Goal: Task Accomplishment & Management: Manage account settings

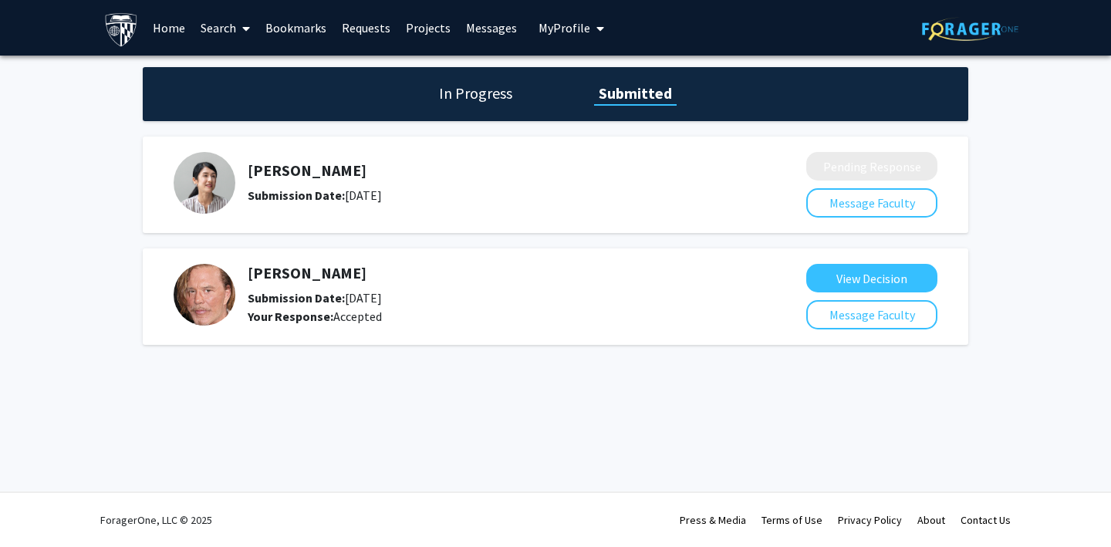
click at [553, 28] on span "My Profile" at bounding box center [565, 27] width 52 height 15
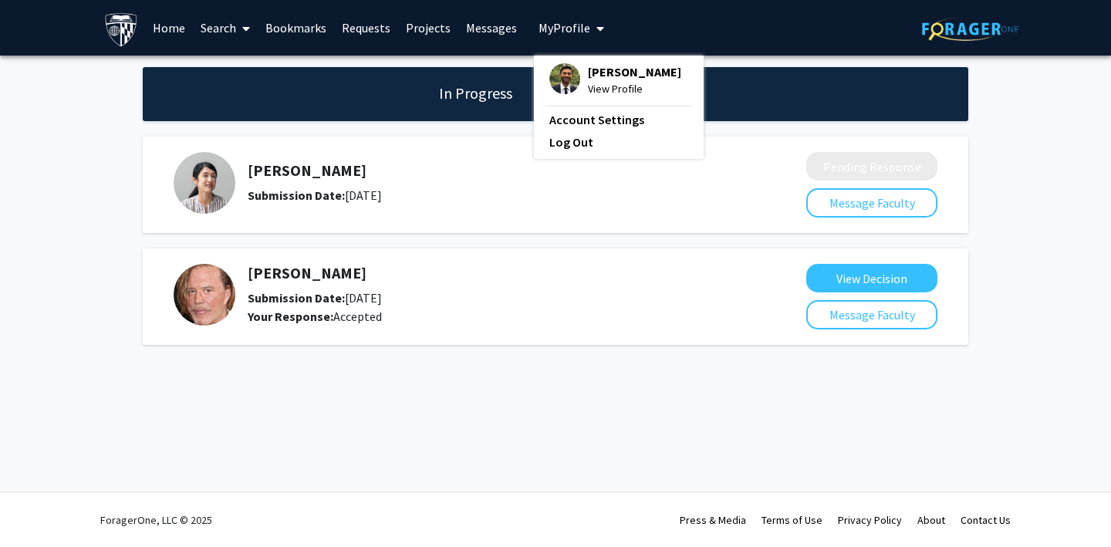
click at [600, 90] on span "View Profile" at bounding box center [634, 88] width 93 height 17
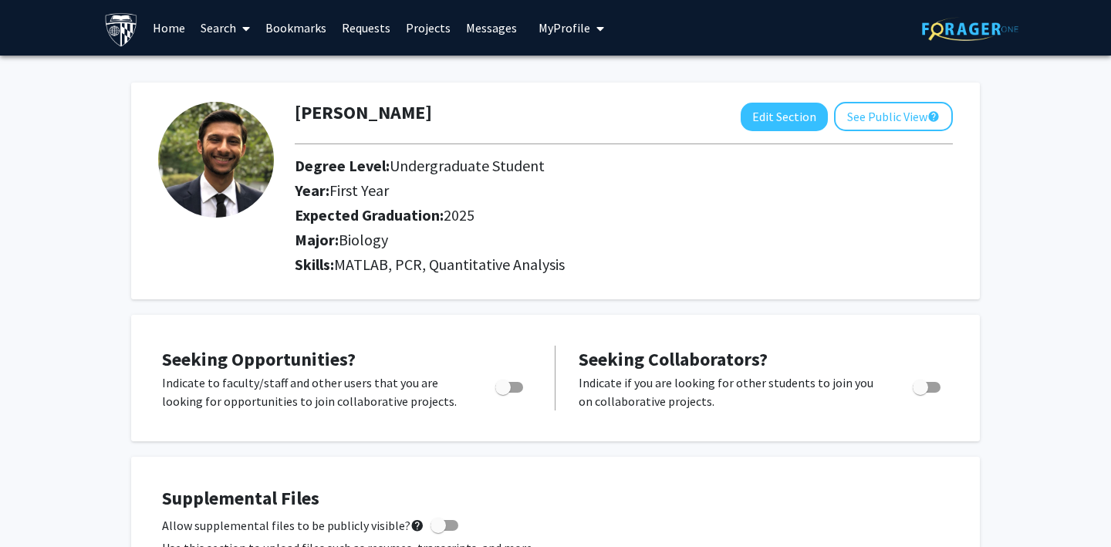
click at [482, 36] on link "Messages" at bounding box center [491, 28] width 66 height 54
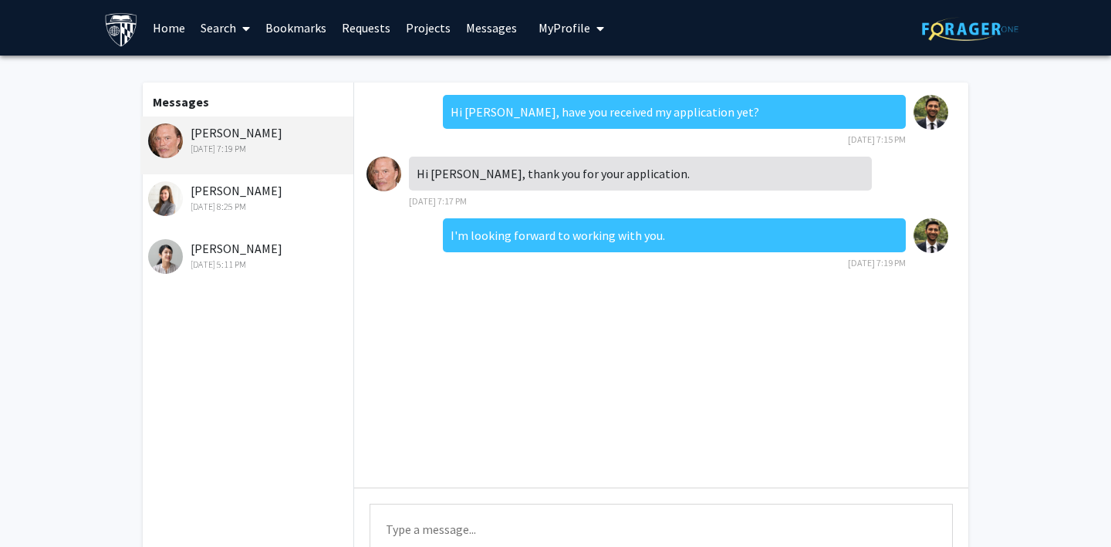
click at [273, 206] on div "Dec 14, 2023 8:25 PM" at bounding box center [248, 207] width 201 height 14
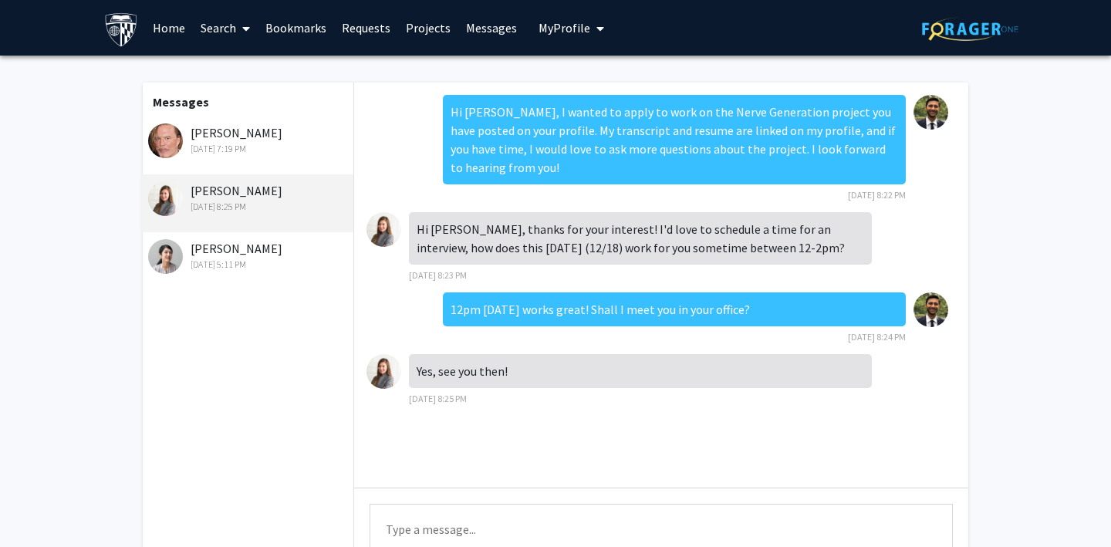
click at [249, 249] on div "Jill Doe Sep 2, 2022 5:11 PM" at bounding box center [248, 255] width 201 height 32
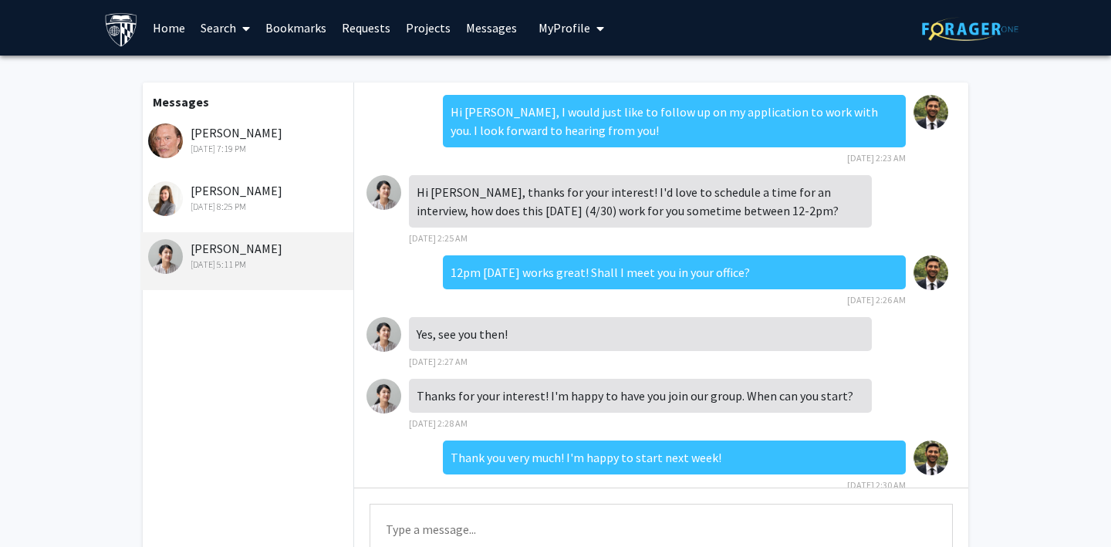
click at [354, 28] on link "Requests" at bounding box center [366, 28] width 64 height 54
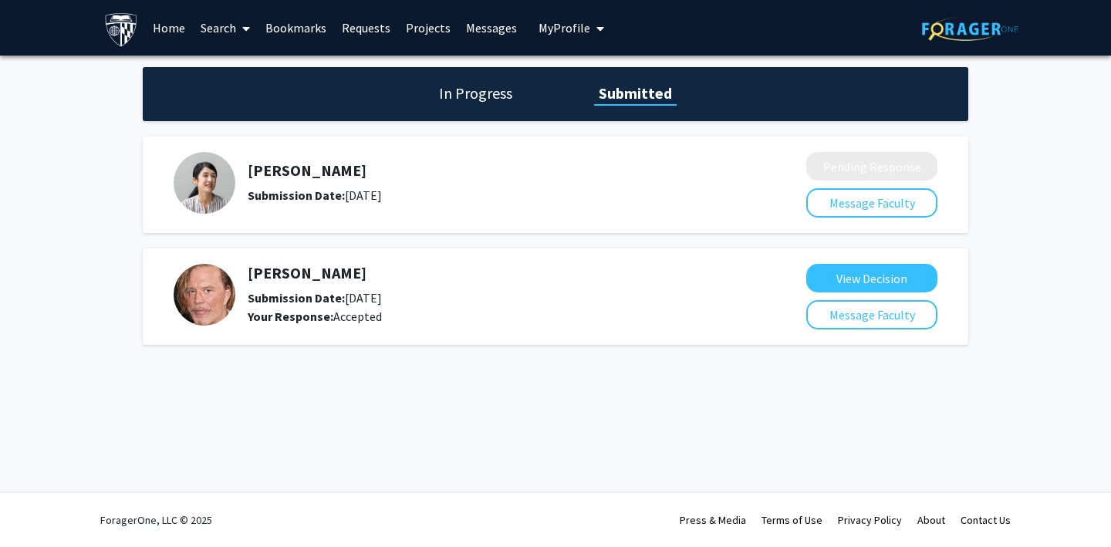
click at [421, 33] on link "Projects" at bounding box center [428, 28] width 60 height 54
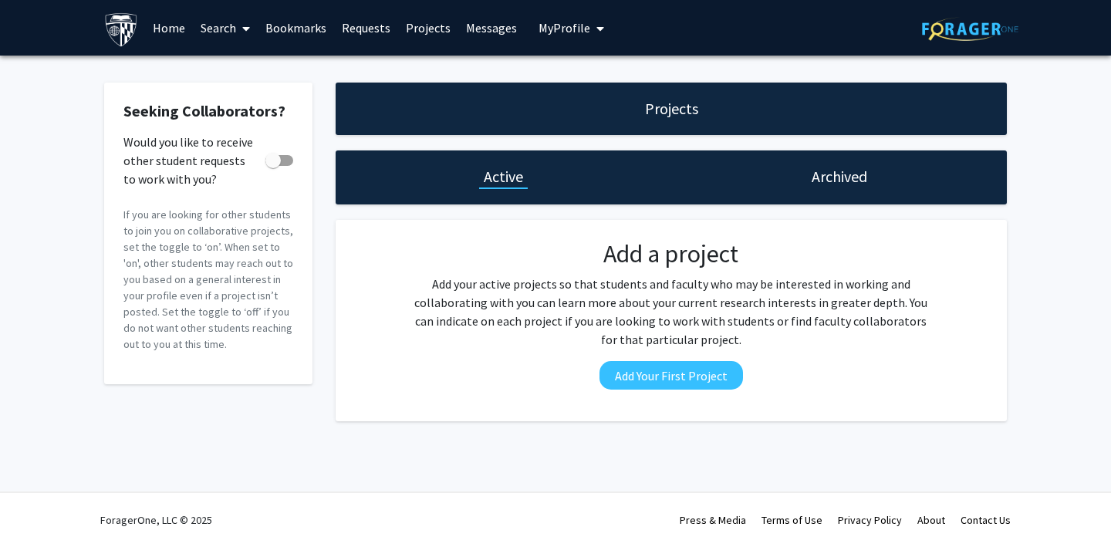
click at [292, 26] on link "Bookmarks" at bounding box center [296, 28] width 76 height 54
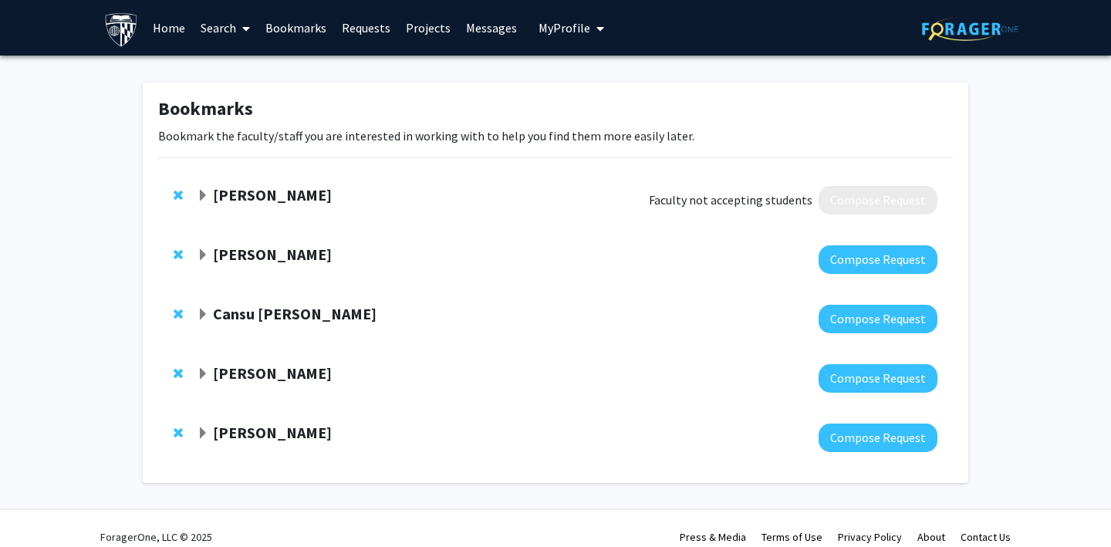
click at [488, 28] on link "Messages" at bounding box center [491, 28] width 66 height 54
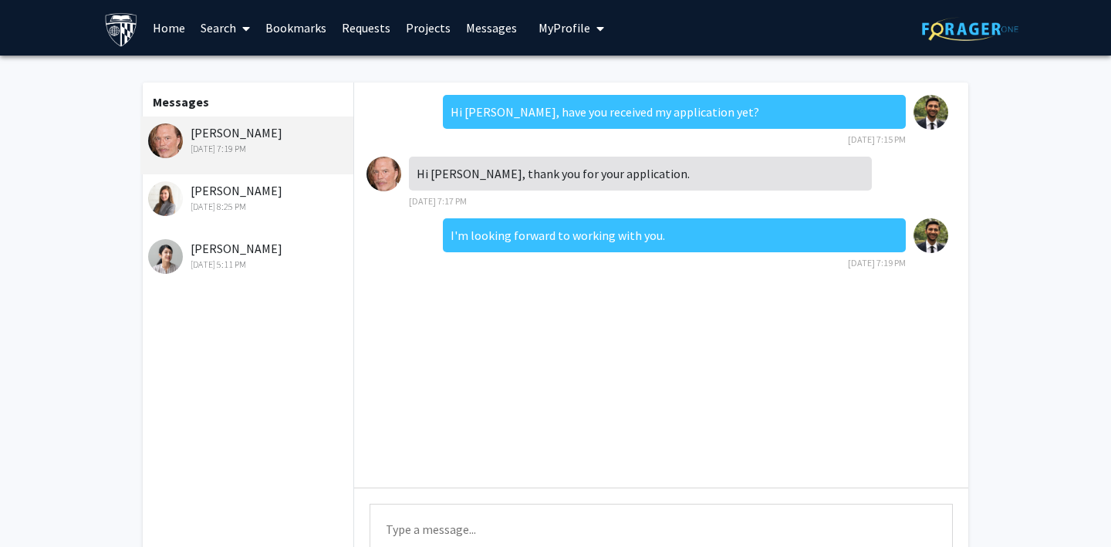
click at [420, 29] on link "Projects" at bounding box center [428, 28] width 60 height 54
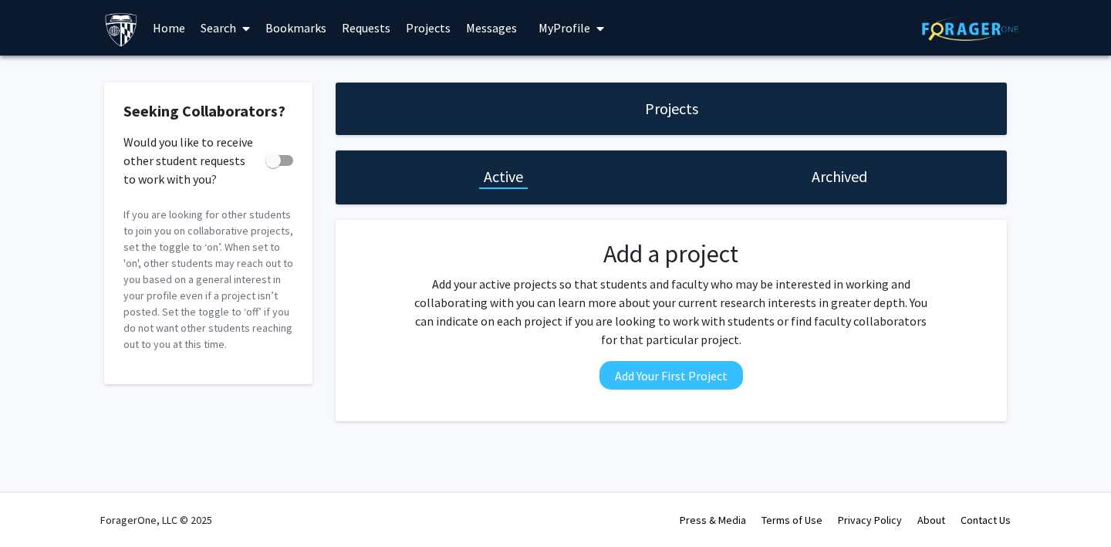
click at [841, 168] on h1 "Archived" at bounding box center [840, 177] width 56 height 22
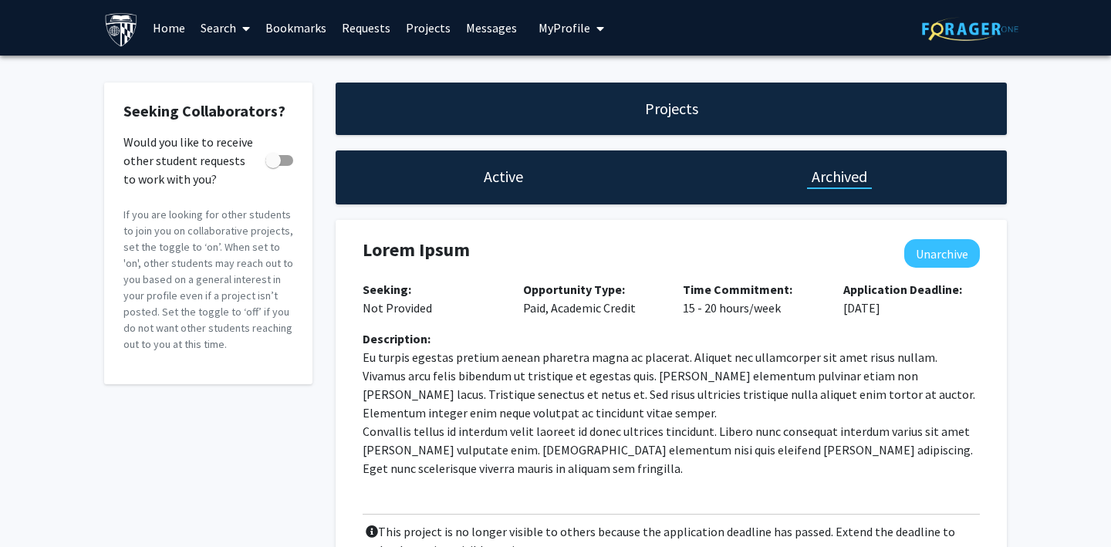
click at [553, 29] on span "My Profile" at bounding box center [565, 27] width 52 height 15
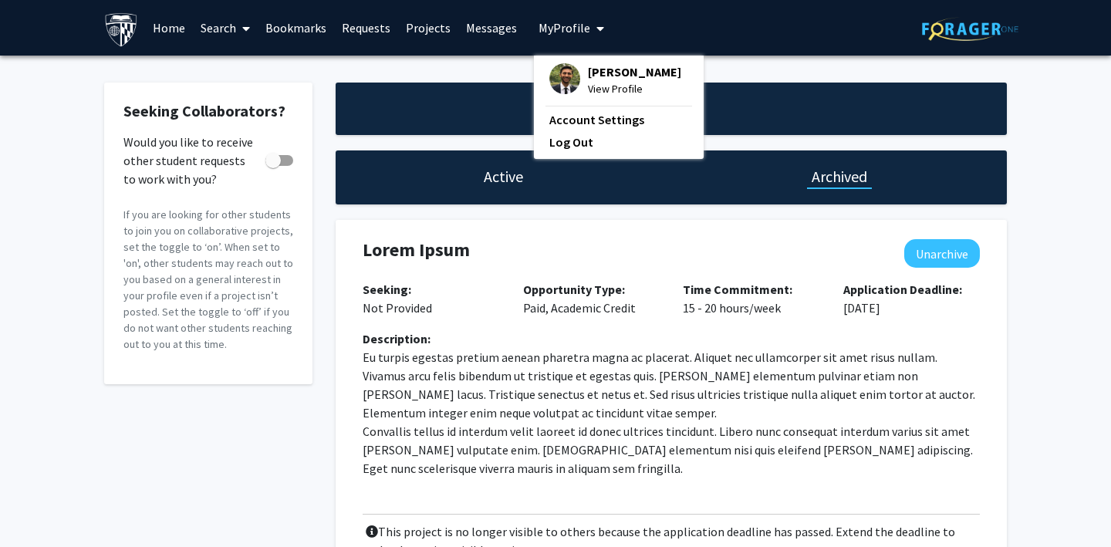
click at [550, 79] on img at bounding box center [565, 78] width 31 height 31
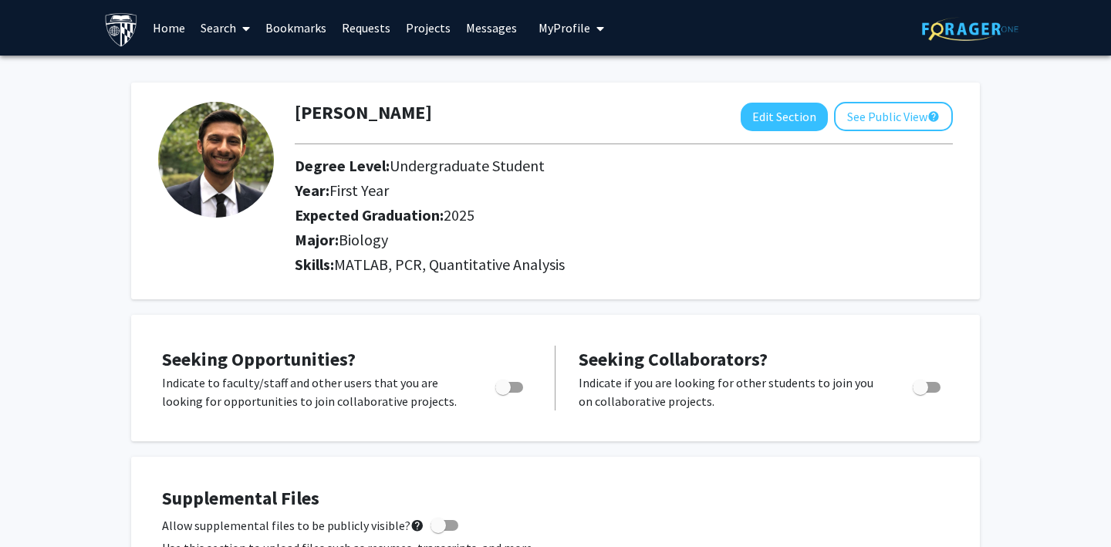
click at [563, 35] on span "My Profile" at bounding box center [565, 27] width 52 height 15
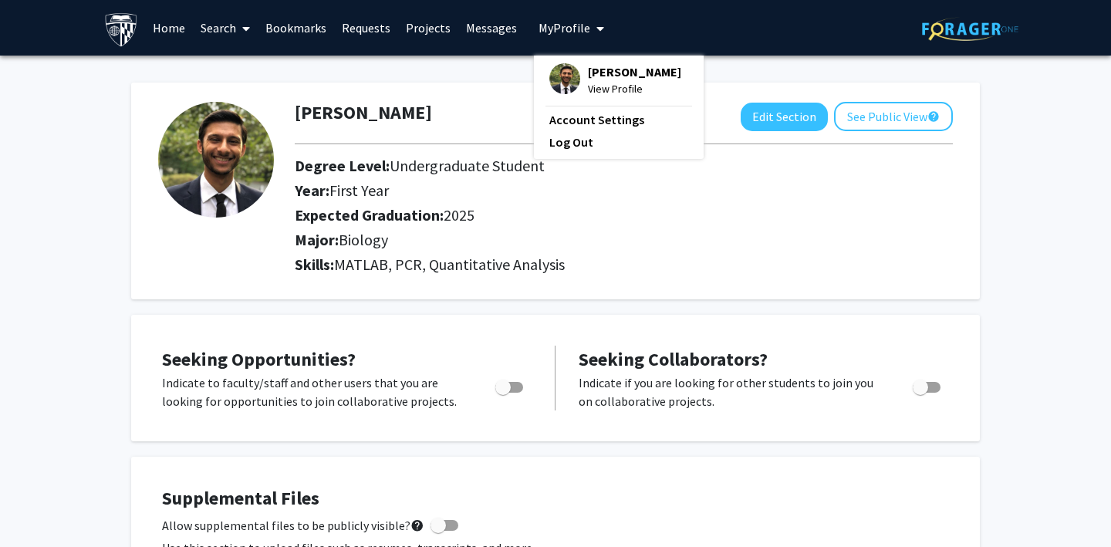
click at [560, 27] on span "My Profile" at bounding box center [565, 27] width 52 height 15
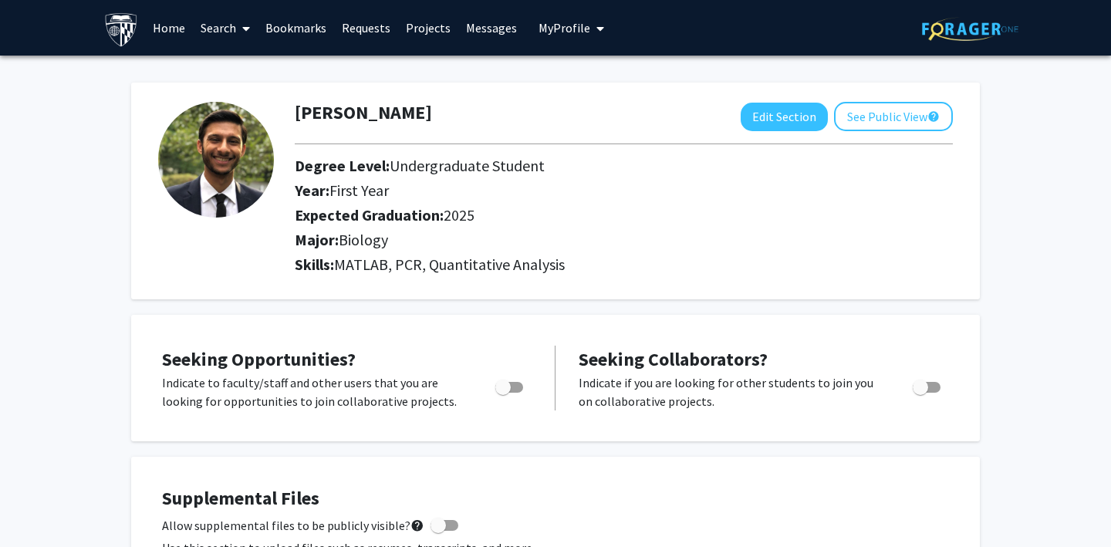
click at [559, 16] on button "My Profile" at bounding box center [571, 28] width 75 height 56
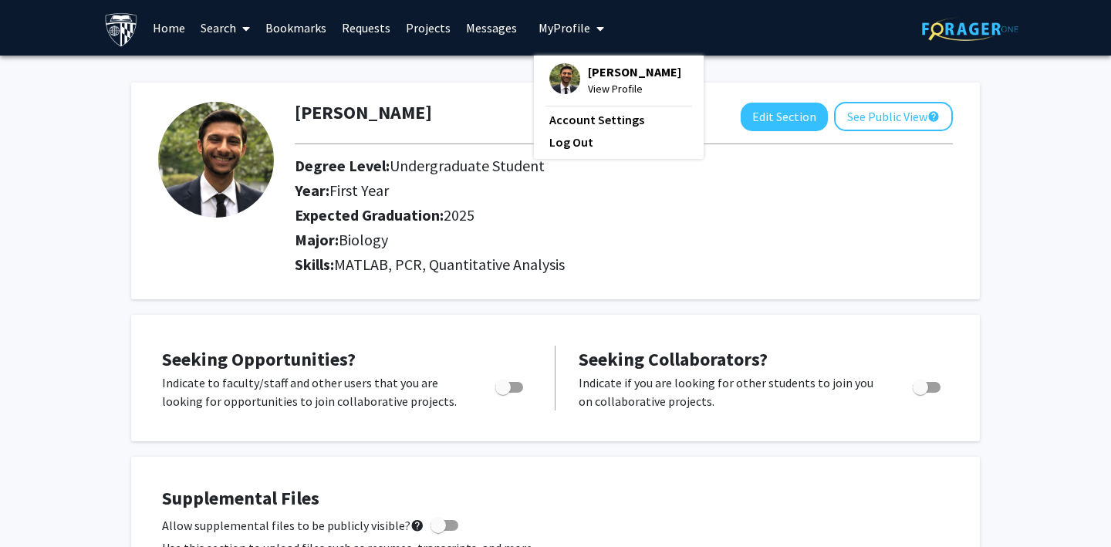
click at [311, 26] on link "Bookmarks" at bounding box center [296, 28] width 76 height 54
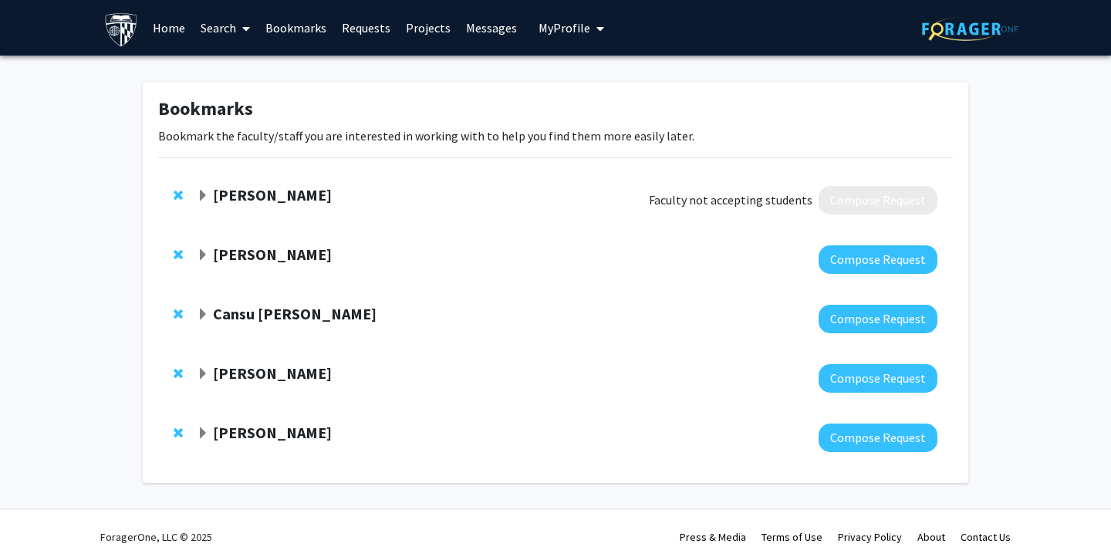
click at [370, 33] on link "Requests" at bounding box center [366, 28] width 64 height 54
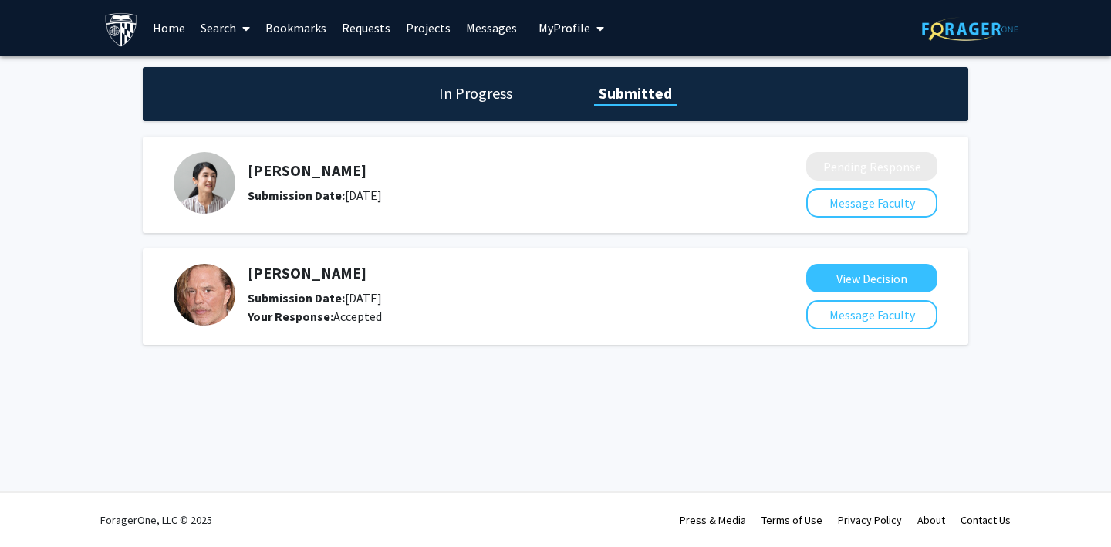
click at [493, 90] on h1 "In Progress" at bounding box center [476, 94] width 83 height 22
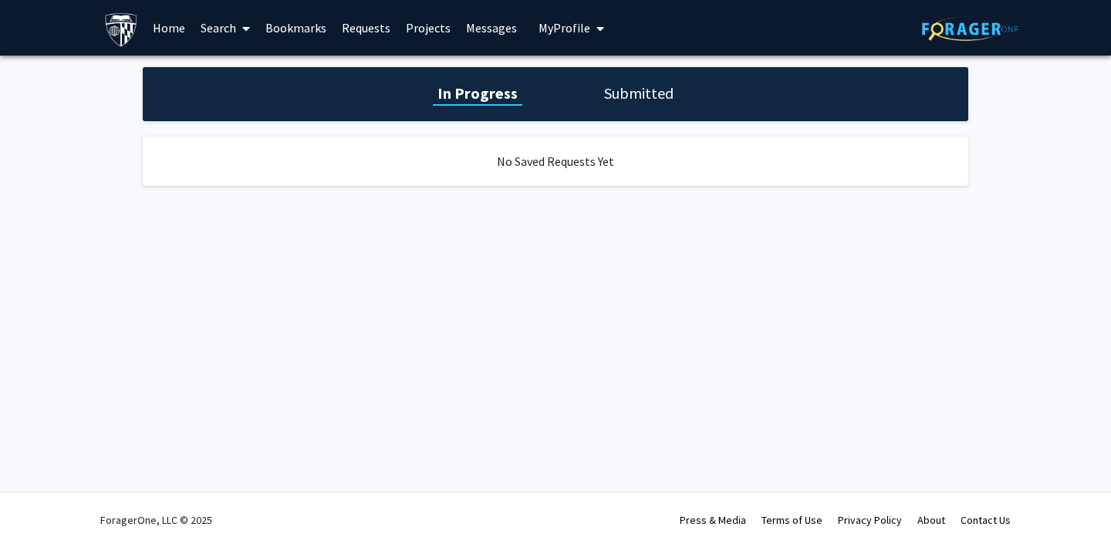
click at [673, 85] on h1 "Submitted" at bounding box center [639, 94] width 79 height 22
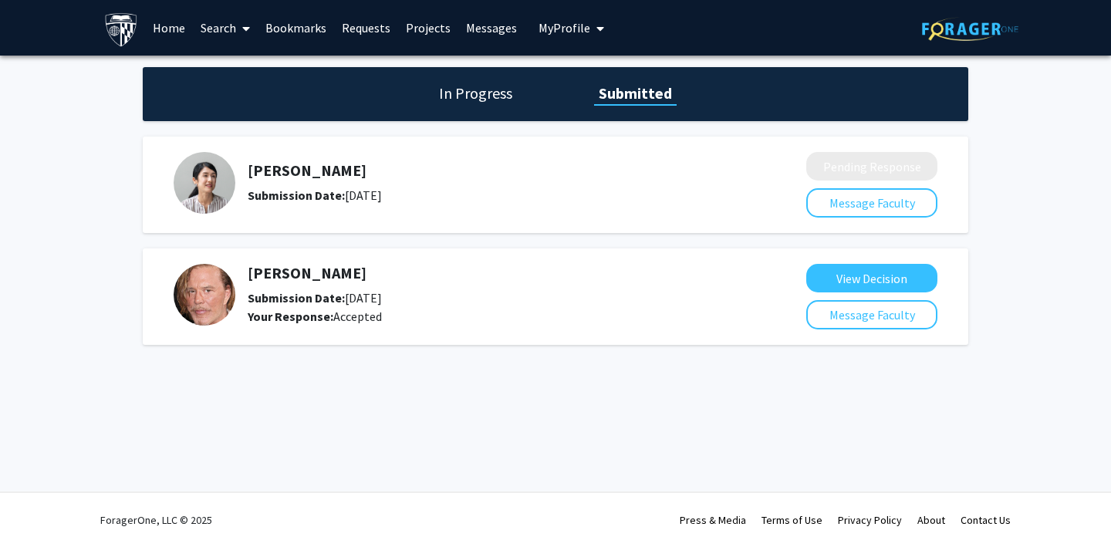
click at [314, 32] on link "Bookmarks" at bounding box center [296, 28] width 76 height 54
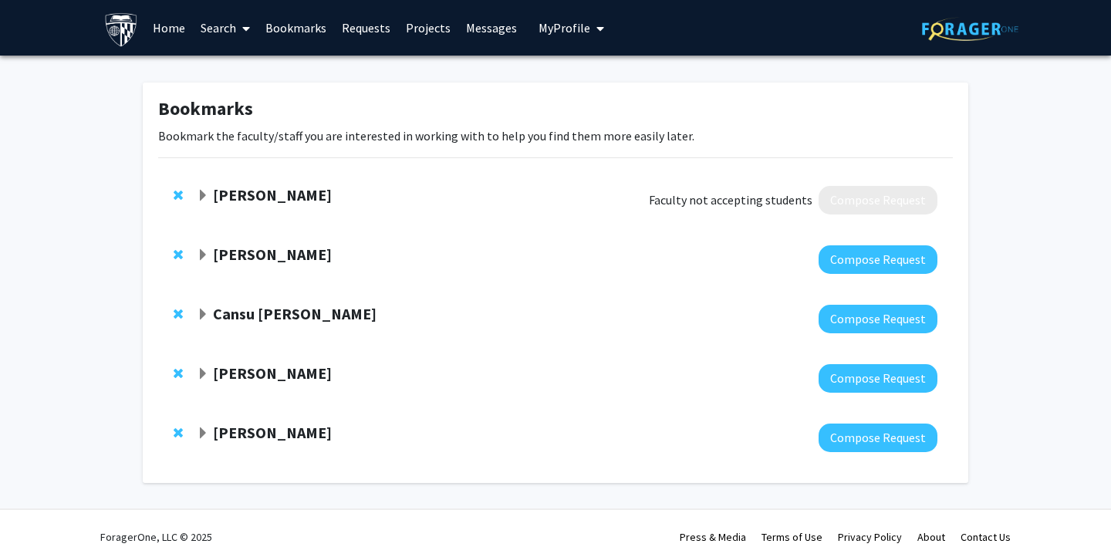
click at [199, 191] on span "Expand Jill Doe Bookmark" at bounding box center [203, 196] width 12 height 12
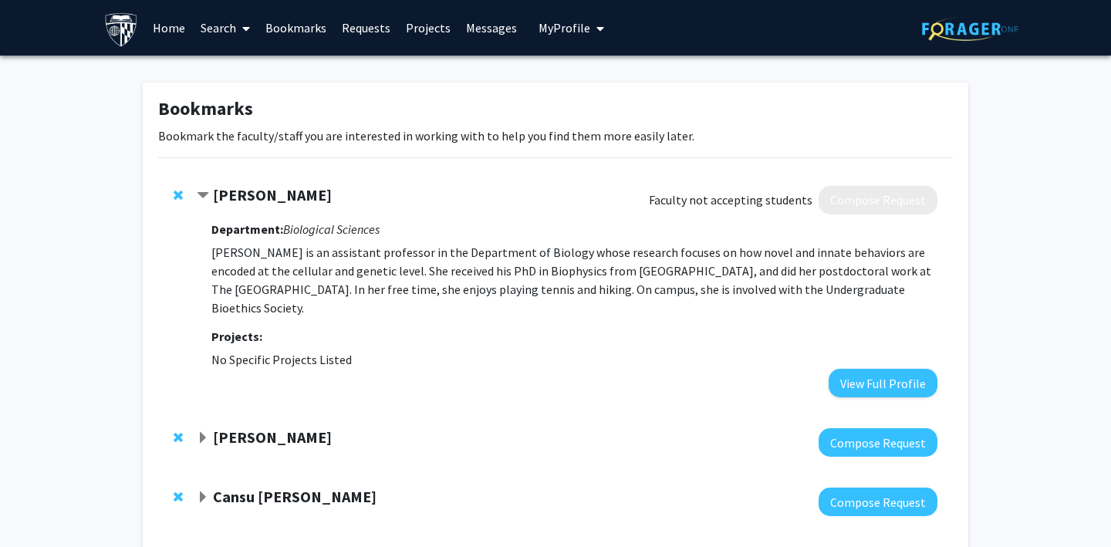
click at [237, 25] on span at bounding box center [243, 29] width 14 height 54
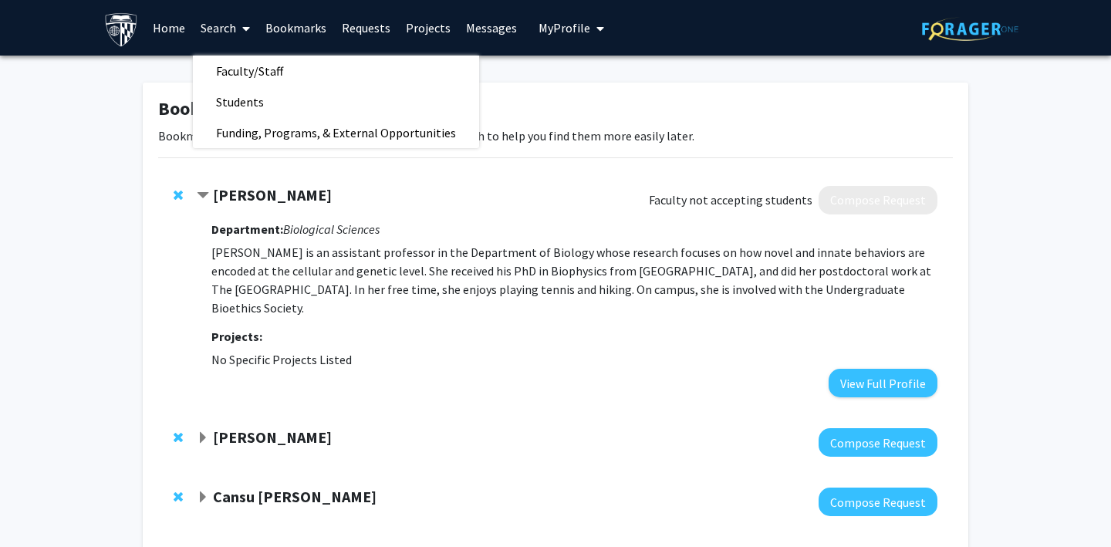
click at [415, 39] on link "Projects" at bounding box center [428, 28] width 60 height 54
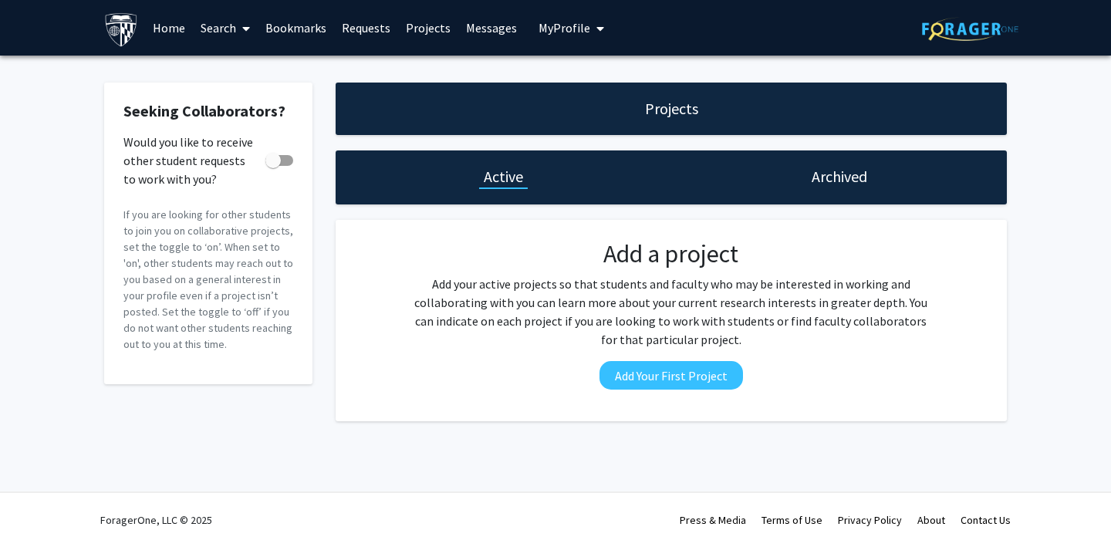
click at [498, 28] on link "Messages" at bounding box center [491, 28] width 66 height 54
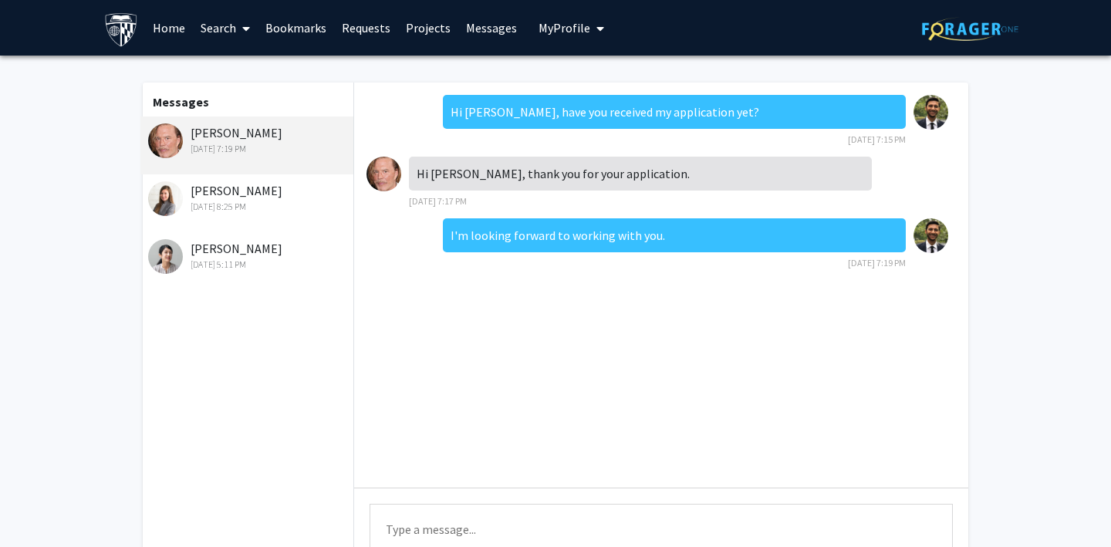
click at [546, 29] on span "My Profile" at bounding box center [565, 27] width 52 height 15
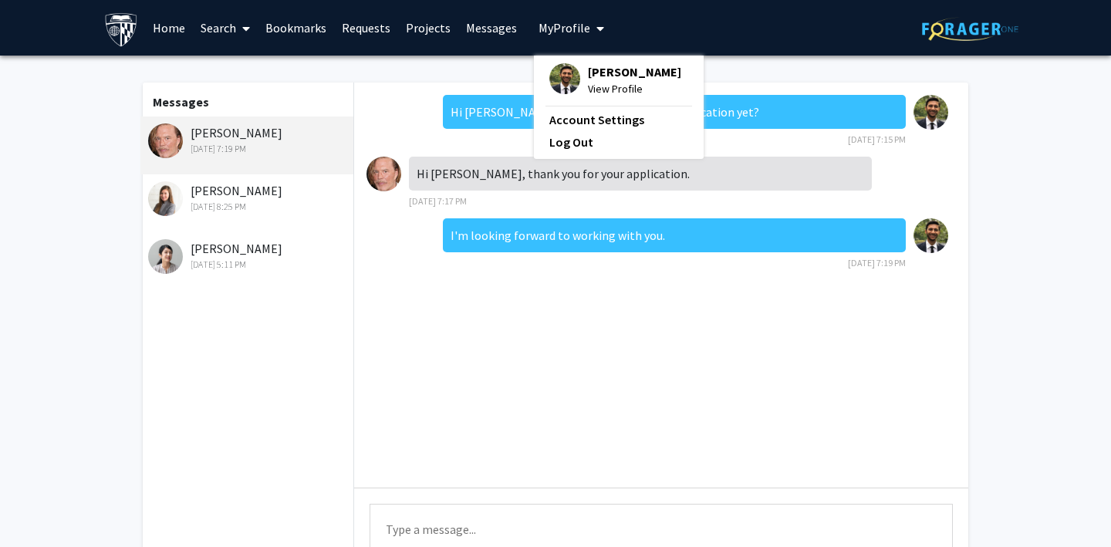
click at [546, 29] on span "My Profile" at bounding box center [565, 27] width 52 height 15
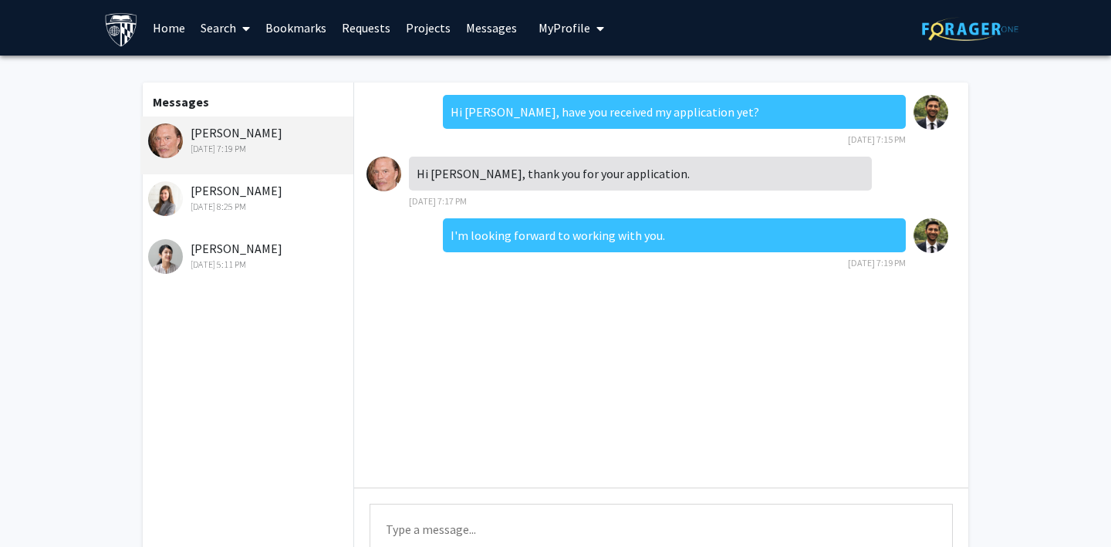
click at [215, 26] on link "Search" at bounding box center [225, 28] width 65 height 54
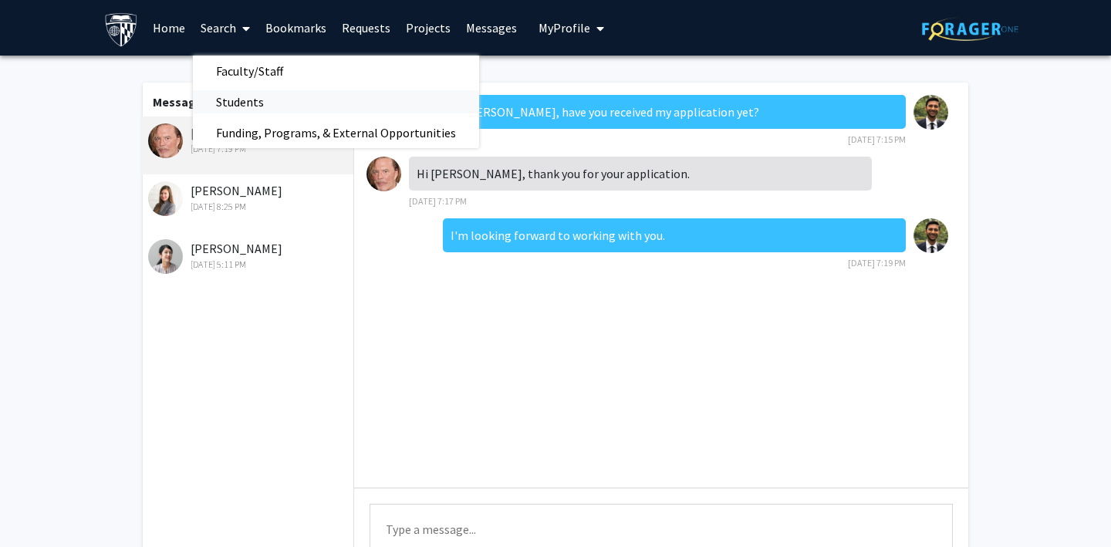
click at [240, 95] on span "Students" at bounding box center [240, 101] width 94 height 31
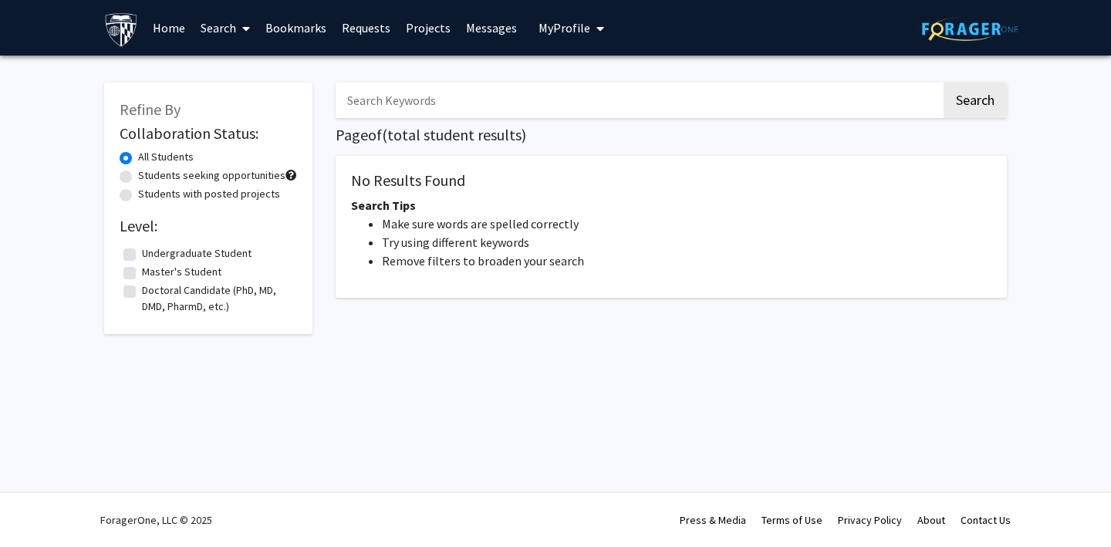
click at [228, 31] on link "Search" at bounding box center [225, 28] width 65 height 54
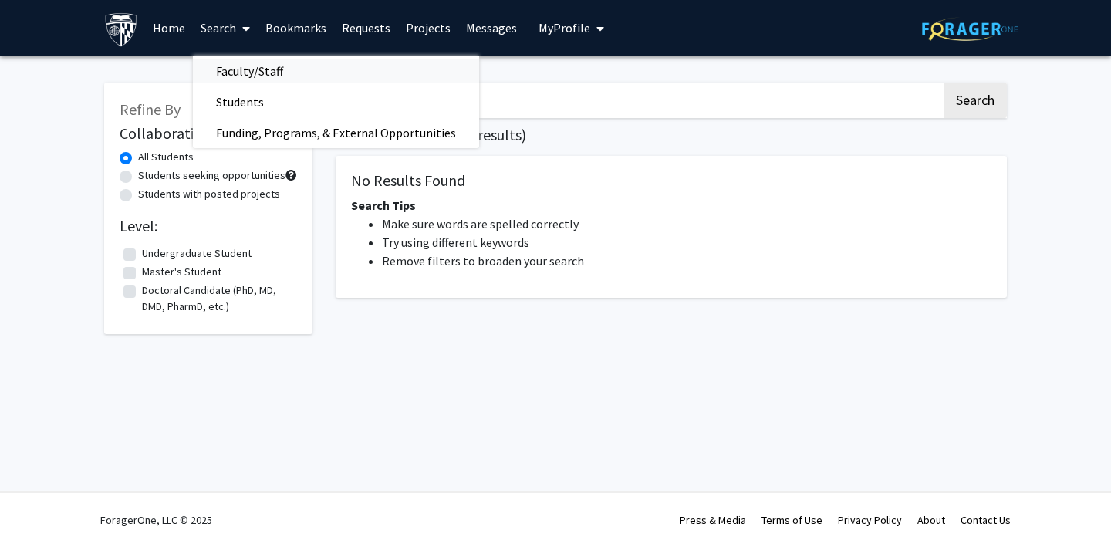
click at [244, 79] on span "Faculty/Staff" at bounding box center [249, 71] width 113 height 31
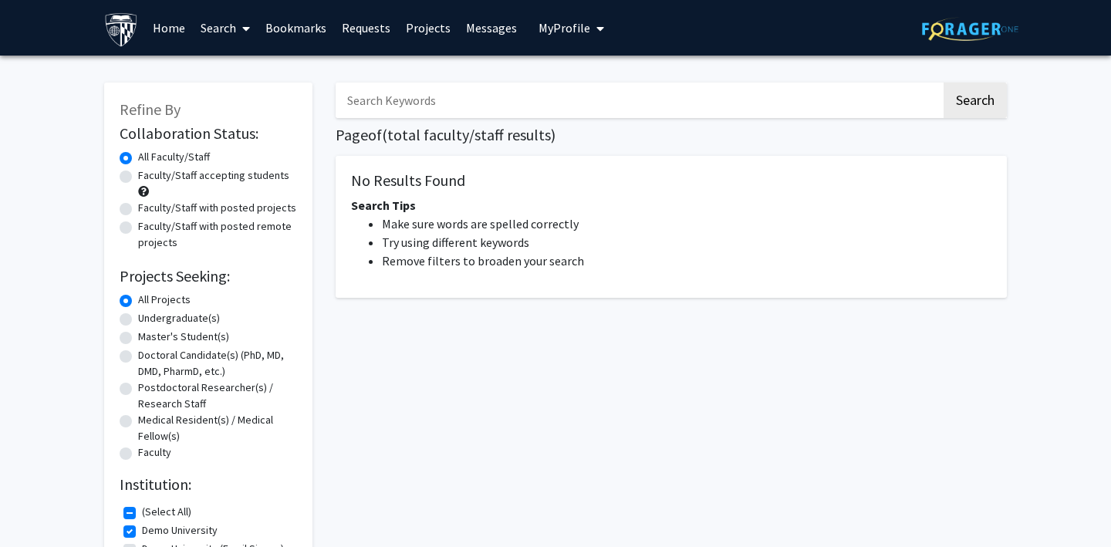
click at [240, 36] on span at bounding box center [243, 29] width 14 height 54
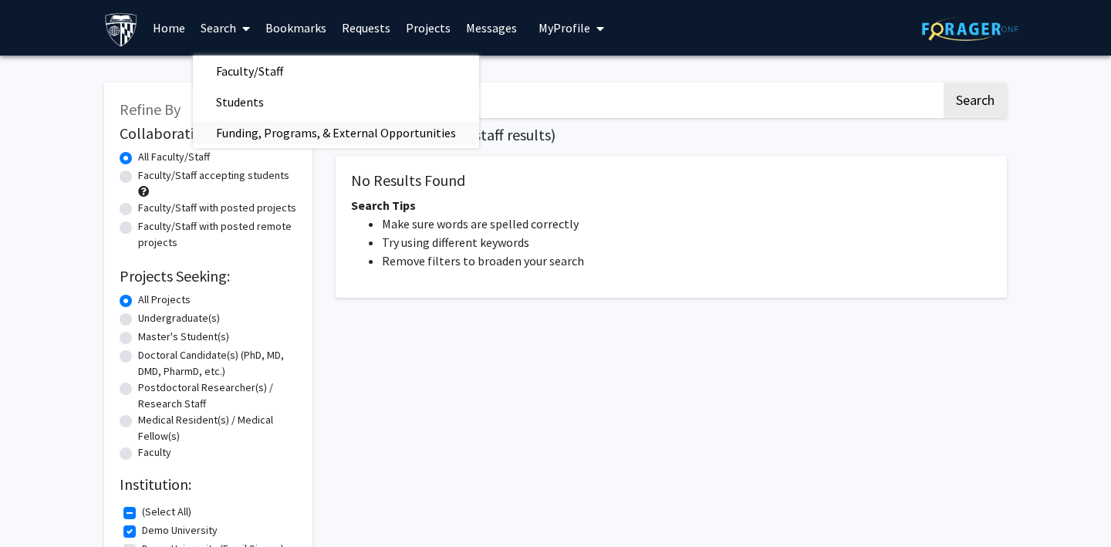
click at [271, 137] on span "Funding, Programs, & External Opportunities" at bounding box center [336, 132] width 286 height 31
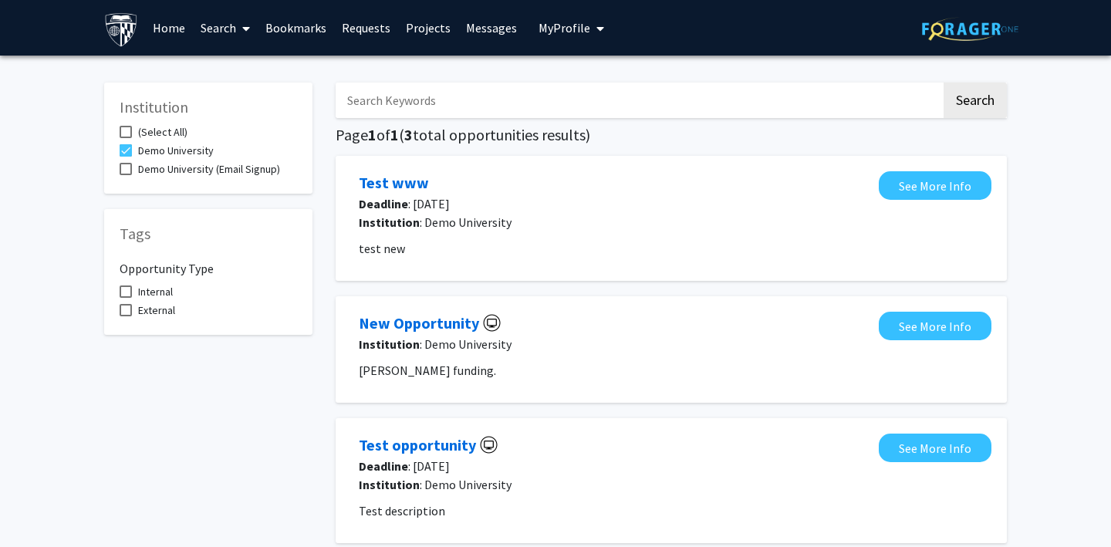
click at [563, 29] on span "My Profile" at bounding box center [565, 27] width 52 height 15
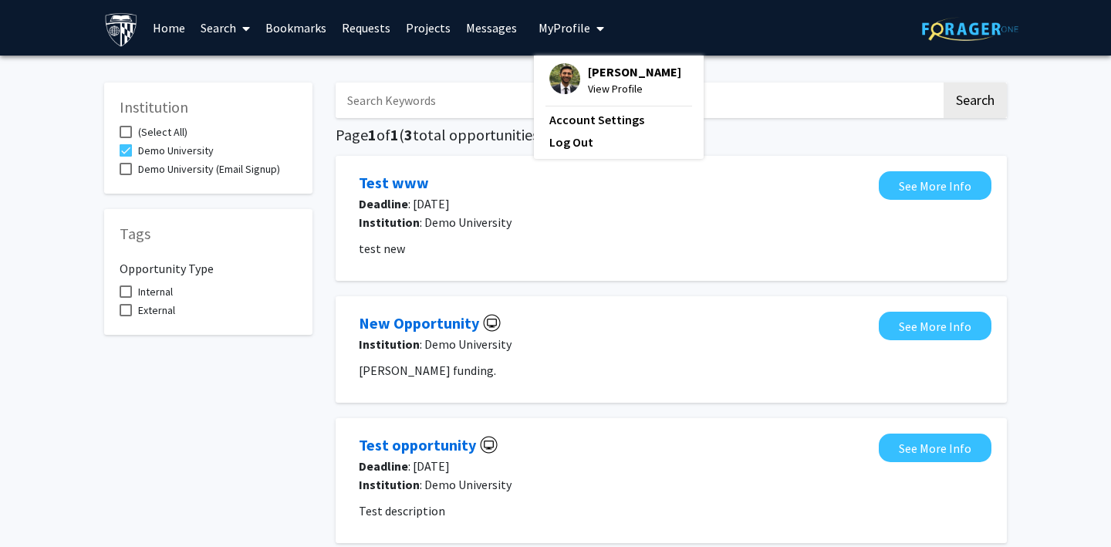
click at [565, 79] on img at bounding box center [565, 78] width 31 height 31
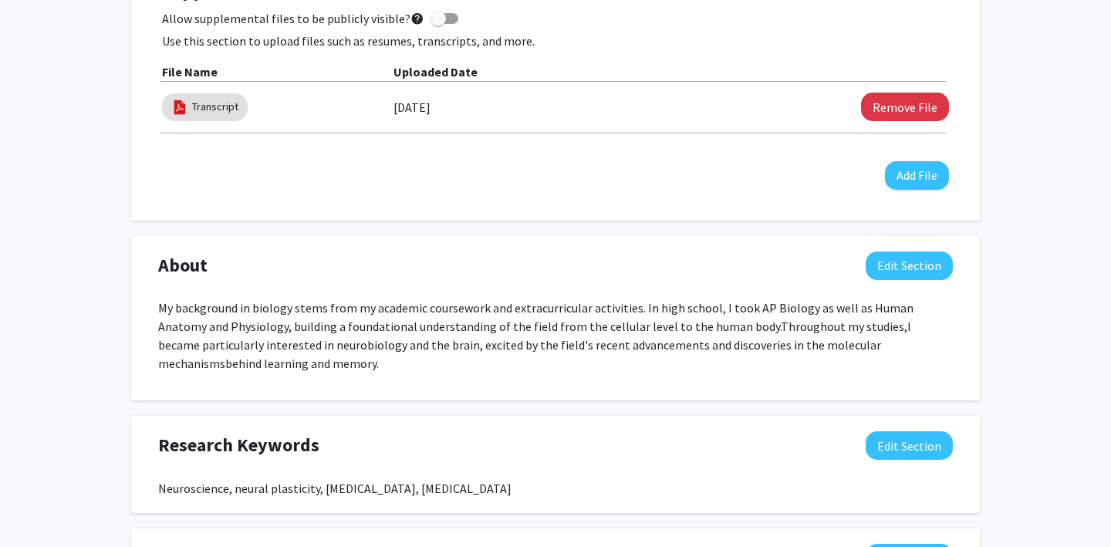
scroll to position [510, 0]
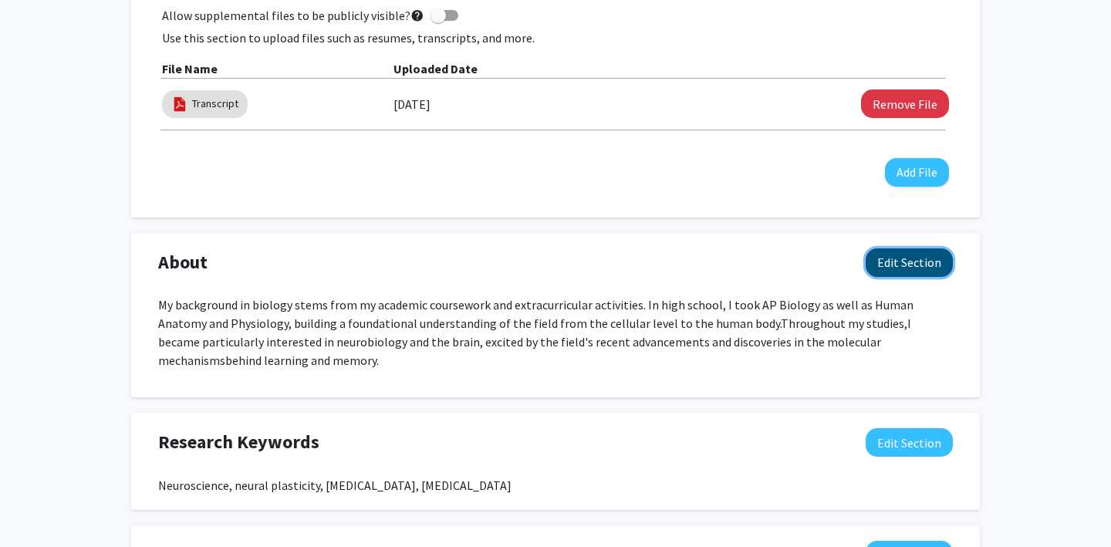
click at [899, 252] on button "Edit Section" at bounding box center [909, 263] width 87 height 29
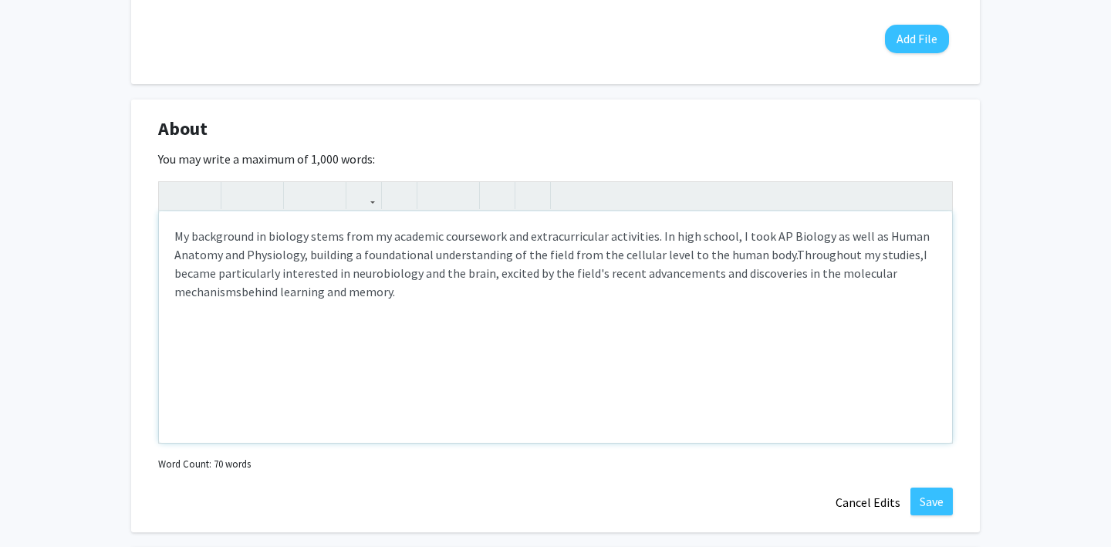
scroll to position [677, 0]
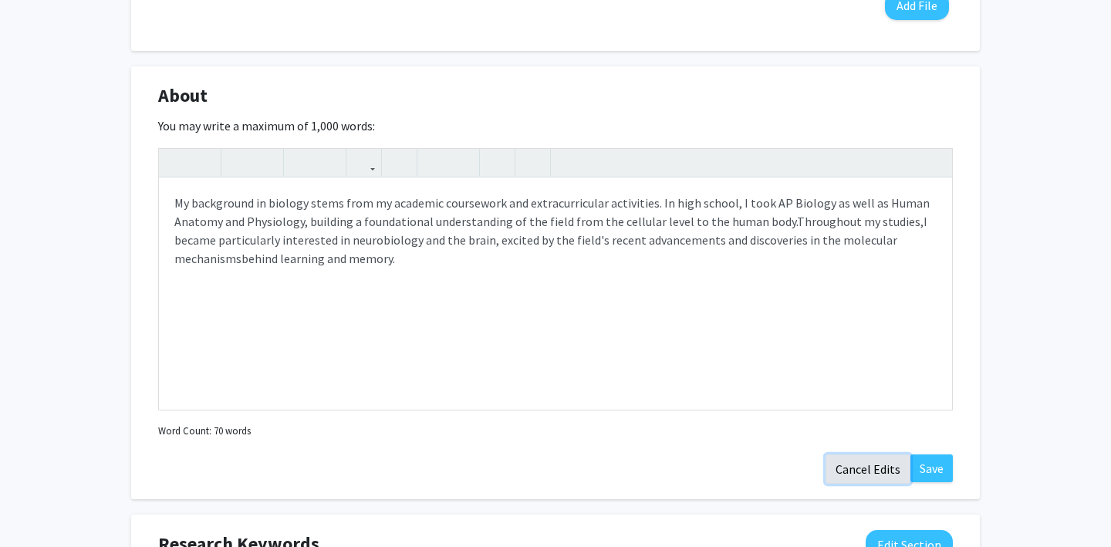
click at [846, 468] on button "Cancel Edits" at bounding box center [868, 469] width 85 height 29
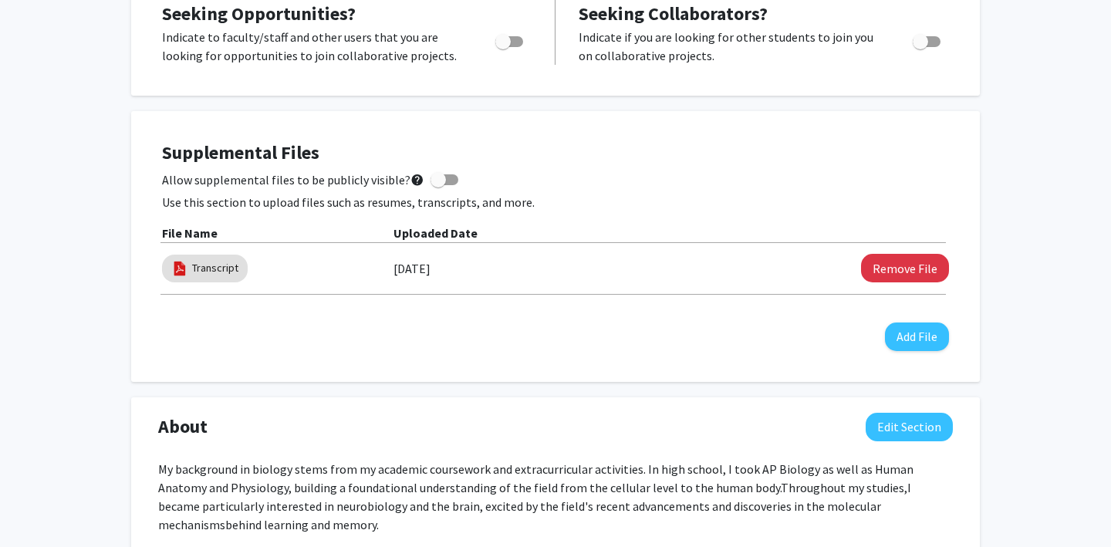
scroll to position [0, 0]
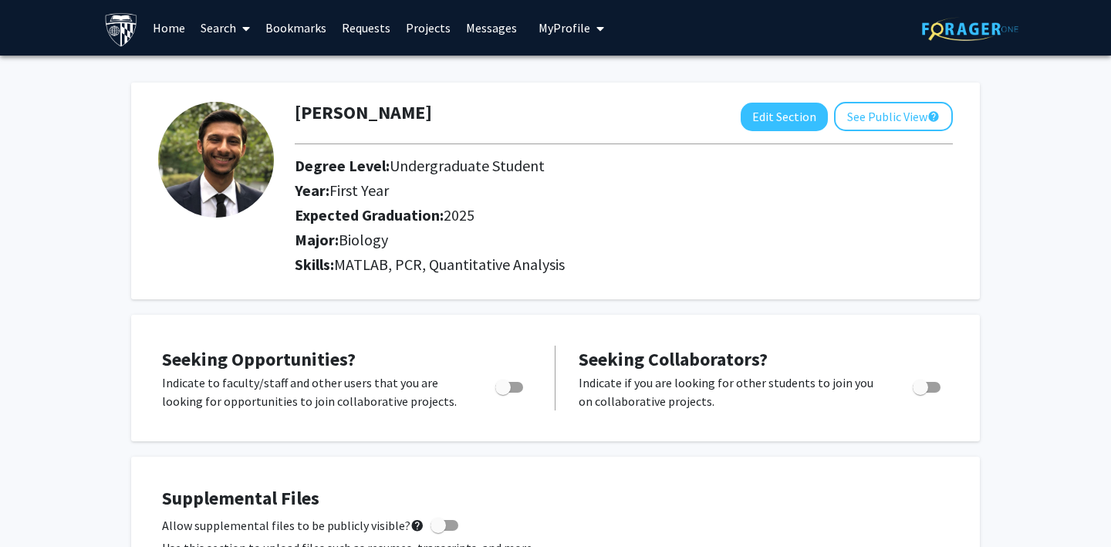
click at [556, 28] on span "My Profile" at bounding box center [565, 27] width 52 height 15
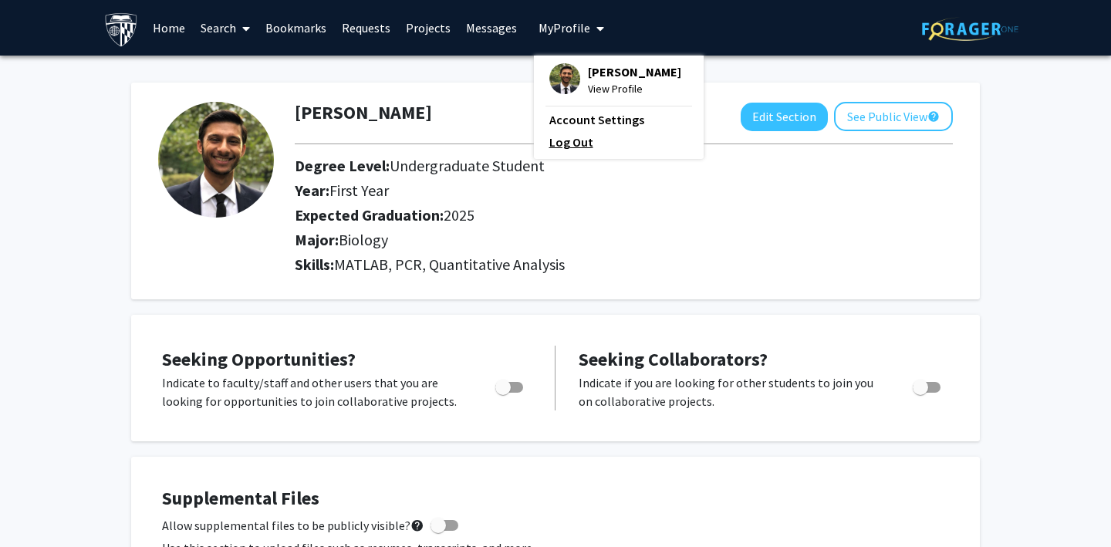
click at [570, 150] on link "Log Out" at bounding box center [619, 142] width 139 height 19
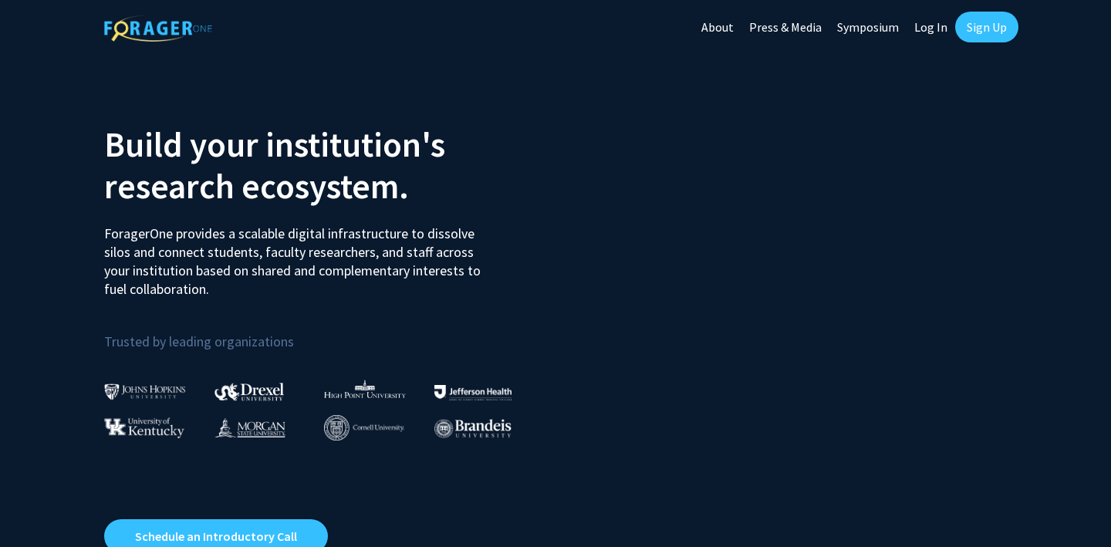
click at [929, 25] on link "Log In" at bounding box center [931, 27] width 49 height 54
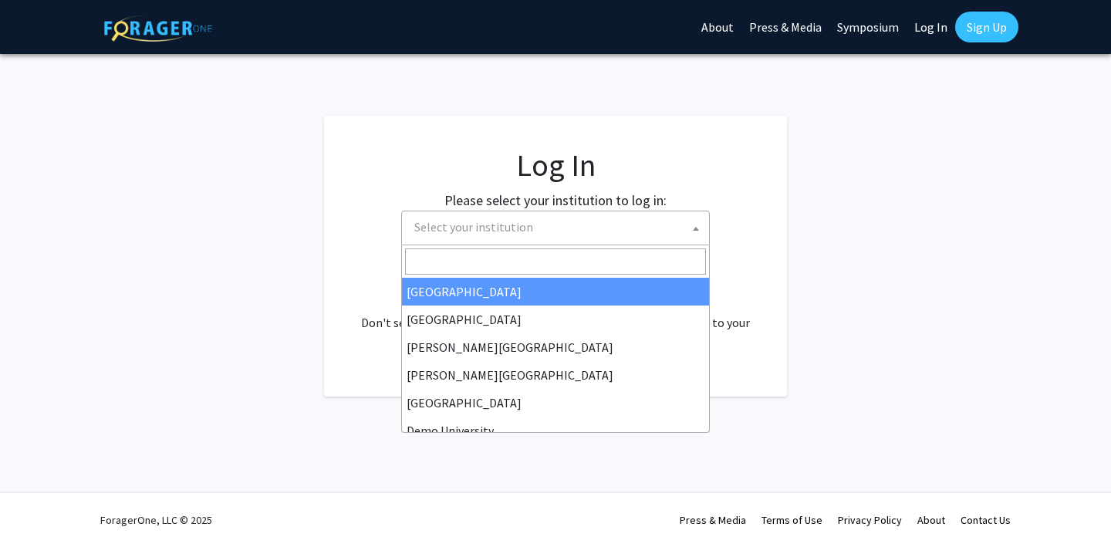
click at [537, 215] on span "Select your institution" at bounding box center [558, 227] width 301 height 32
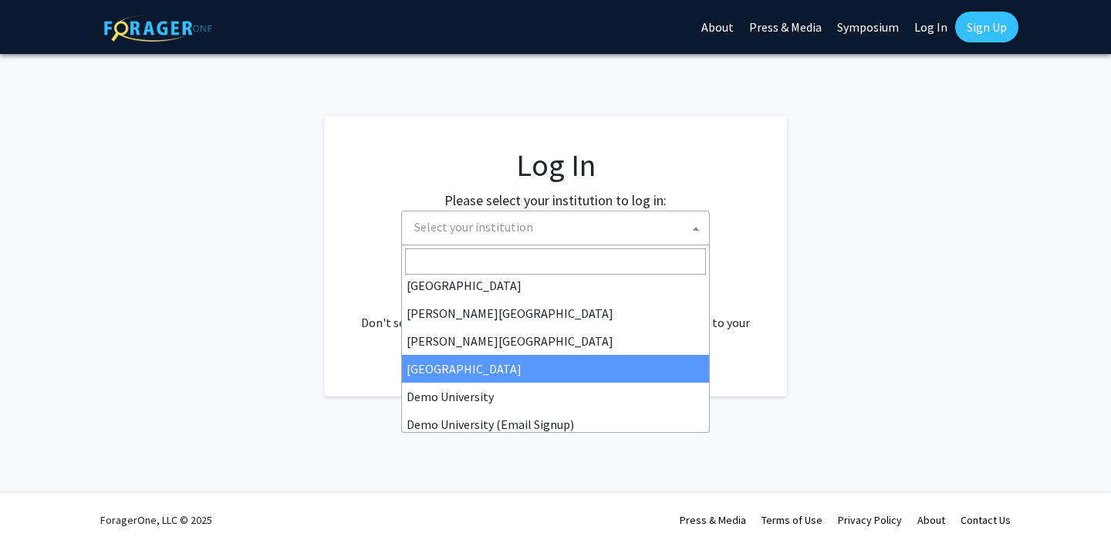
scroll to position [37, 0]
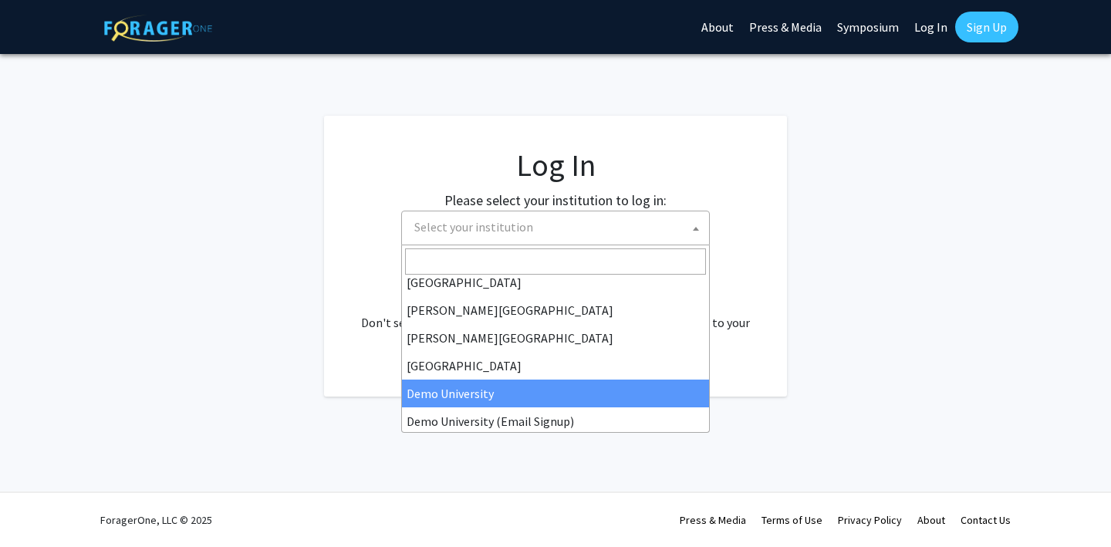
select select "8"
